Goal: Transaction & Acquisition: Purchase product/service

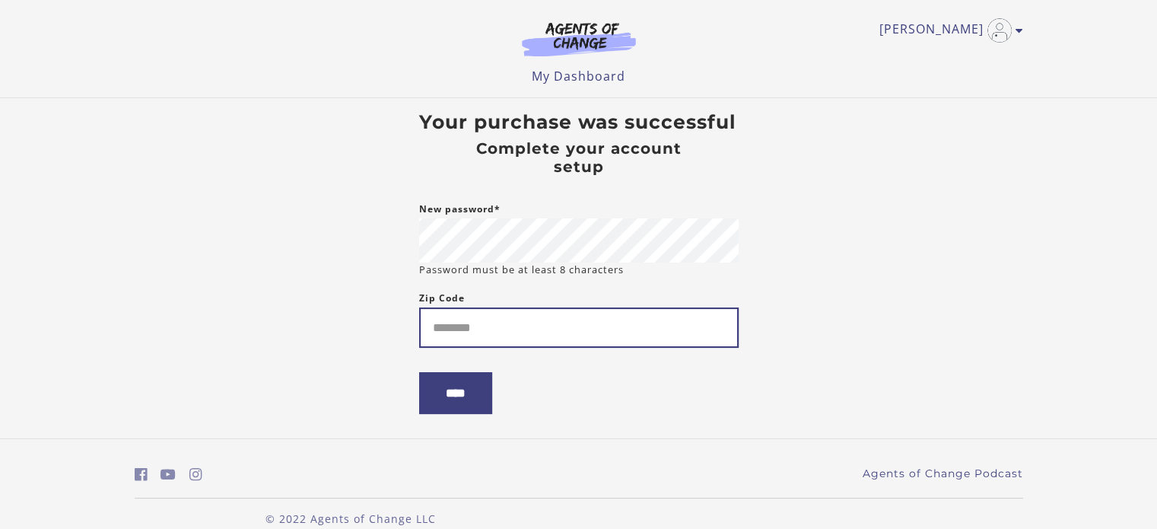
click at [506, 319] on input "Zip Code" at bounding box center [578, 327] width 319 height 40
type input "*****"
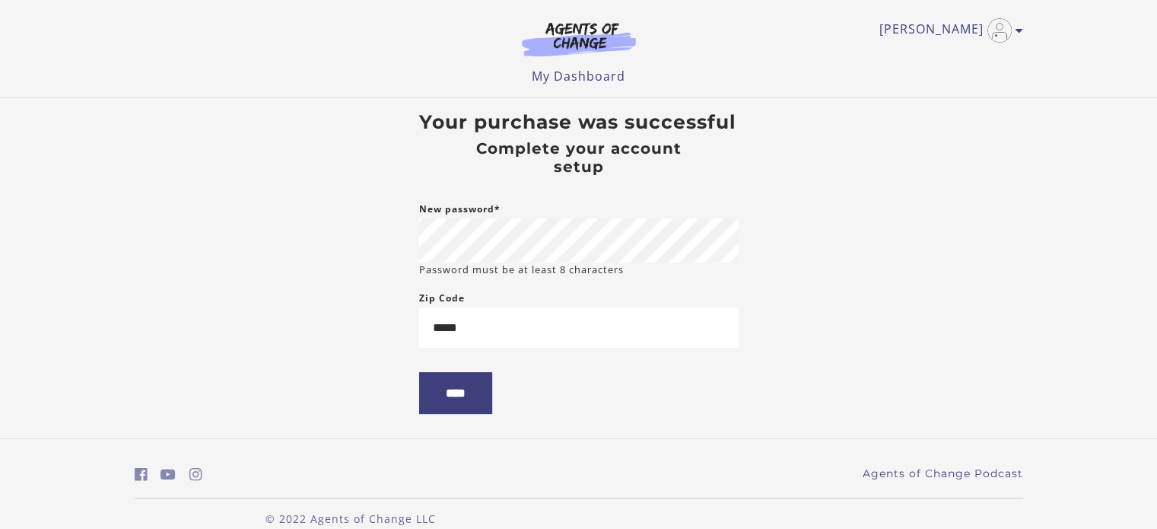
click at [295, 375] on body "Skip to main content Kevin H My Account Support Sign Out Toggle menu Menu My Da…" at bounding box center [578, 264] width 1157 height 529
click at [452, 395] on input "****" at bounding box center [455, 393] width 73 height 42
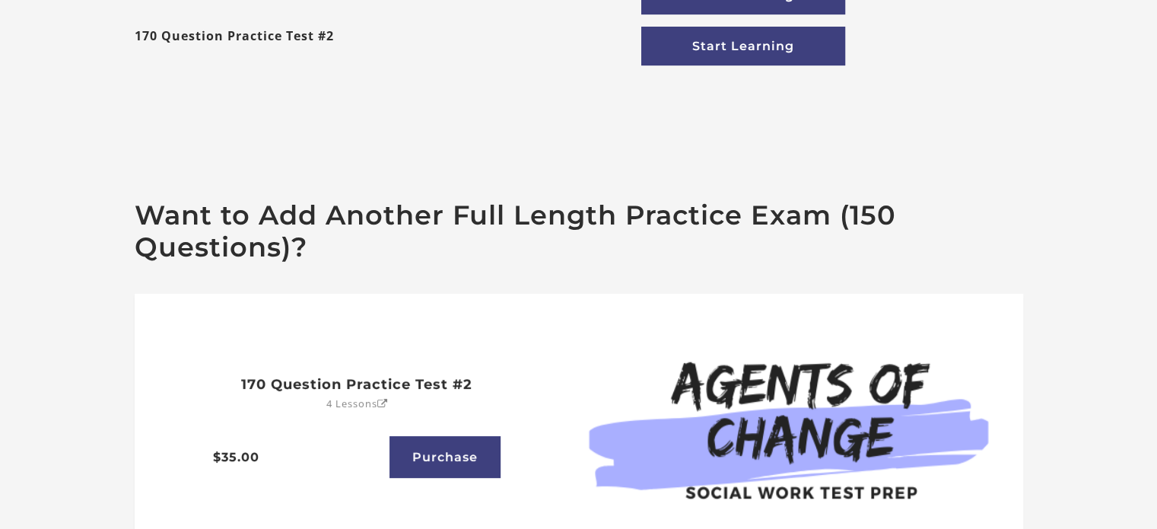
scroll to position [543, 0]
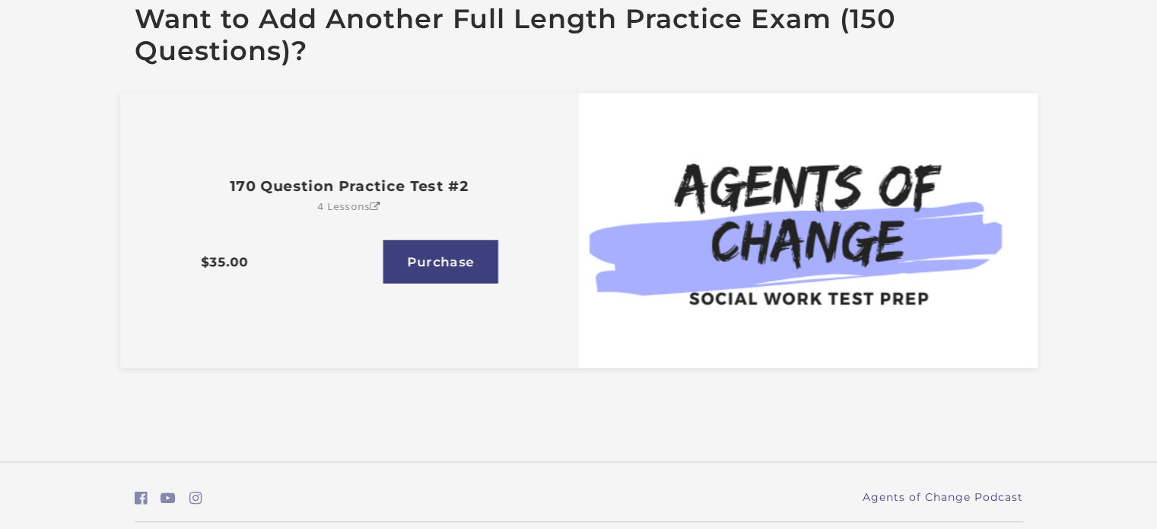
click at [342, 198] on link "170 Question Practice Test #2 4 Lessons" at bounding box center [349, 183] width 322 height 37
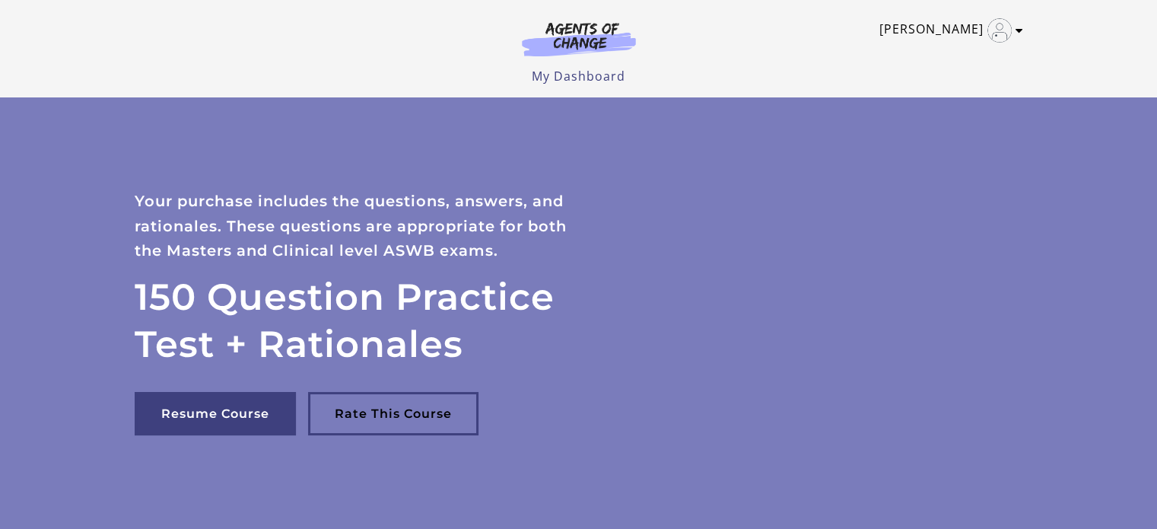
click at [992, 33] on img "Toggle menu" at bounding box center [999, 30] width 24 height 24
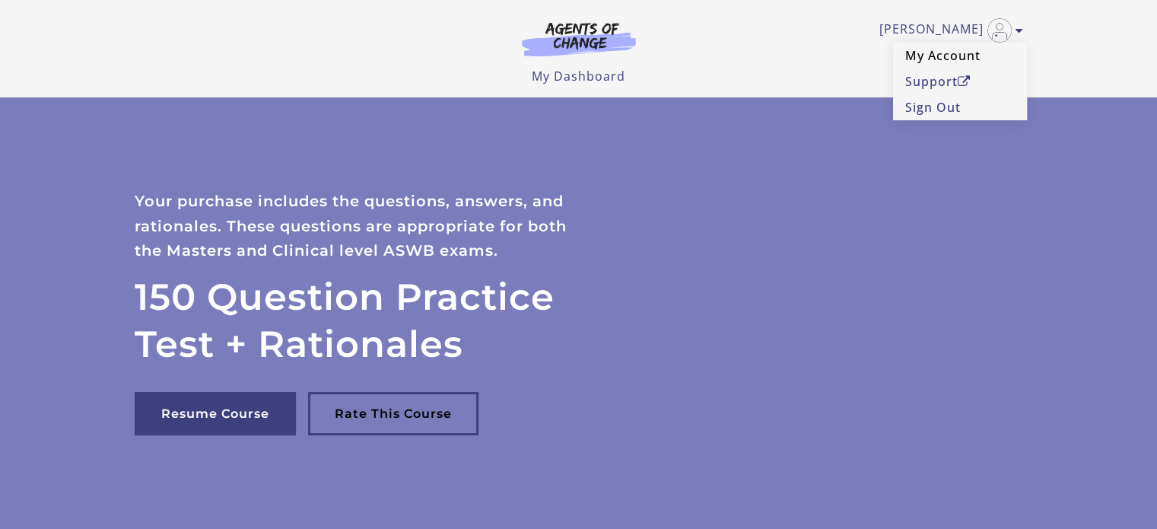
click at [942, 57] on link "My Account" at bounding box center [960, 56] width 134 height 26
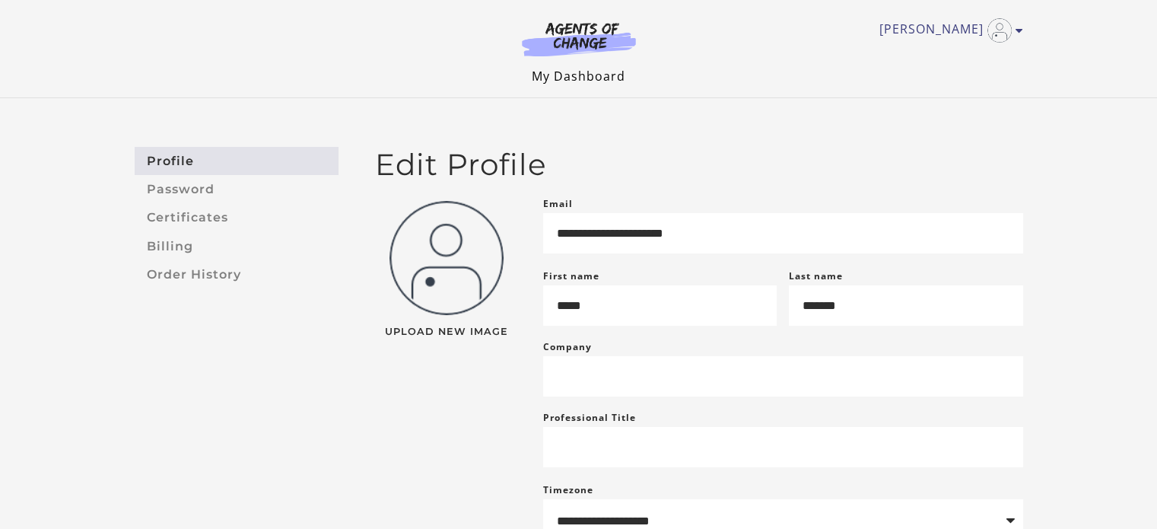
click at [554, 72] on link "My Dashboard" at bounding box center [579, 76] width 94 height 17
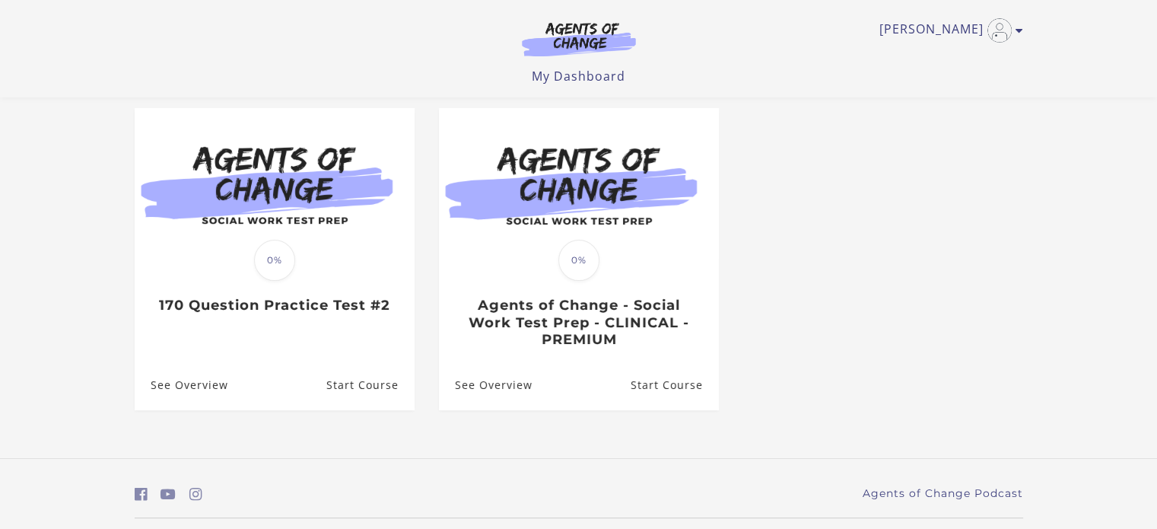
scroll to position [171, 0]
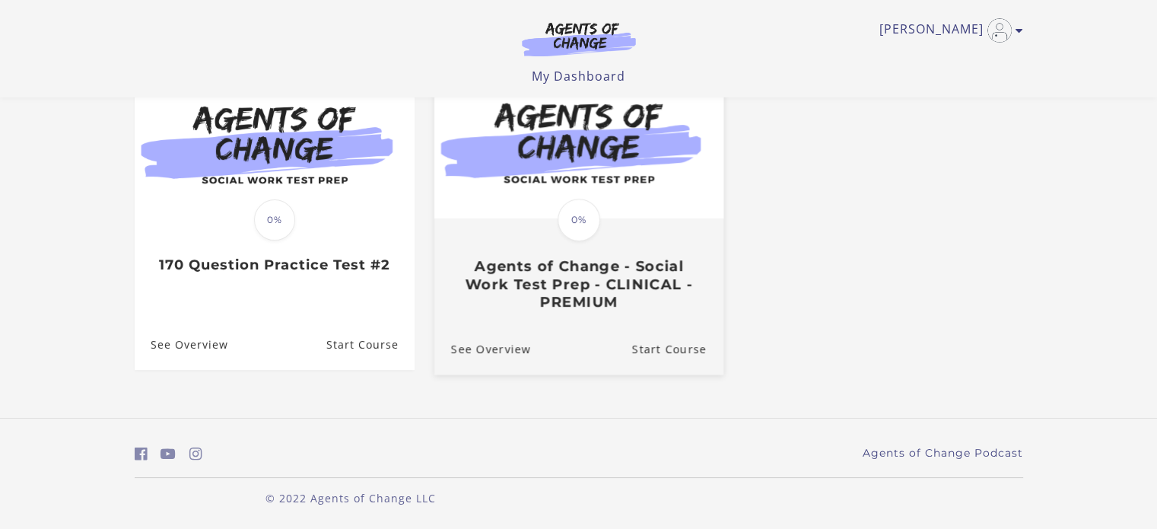
click at [547, 209] on img at bounding box center [577, 140] width 289 height 156
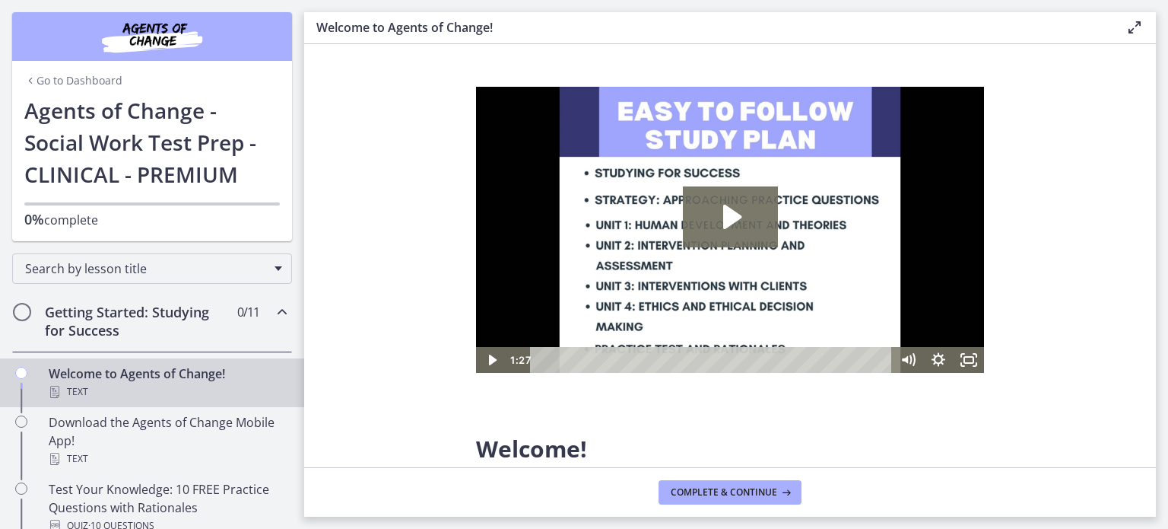
click at [212, 322] on h2 "Getting Started: Studying for Success" at bounding box center [138, 321] width 186 height 37
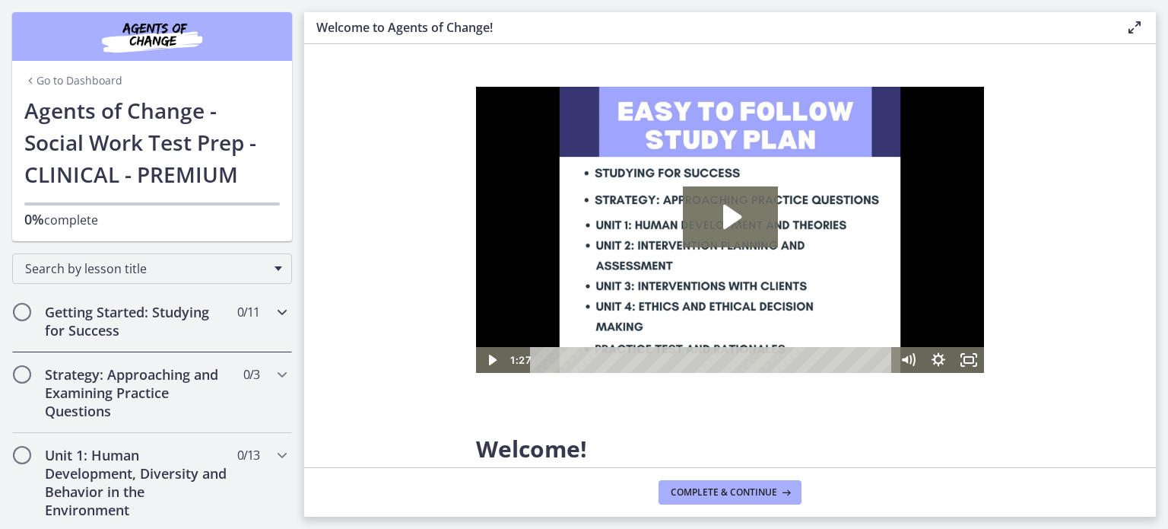
click at [212, 322] on h2 "Getting Started: Studying for Success" at bounding box center [138, 321] width 186 height 37
